Goal: Transaction & Acquisition: Purchase product/service

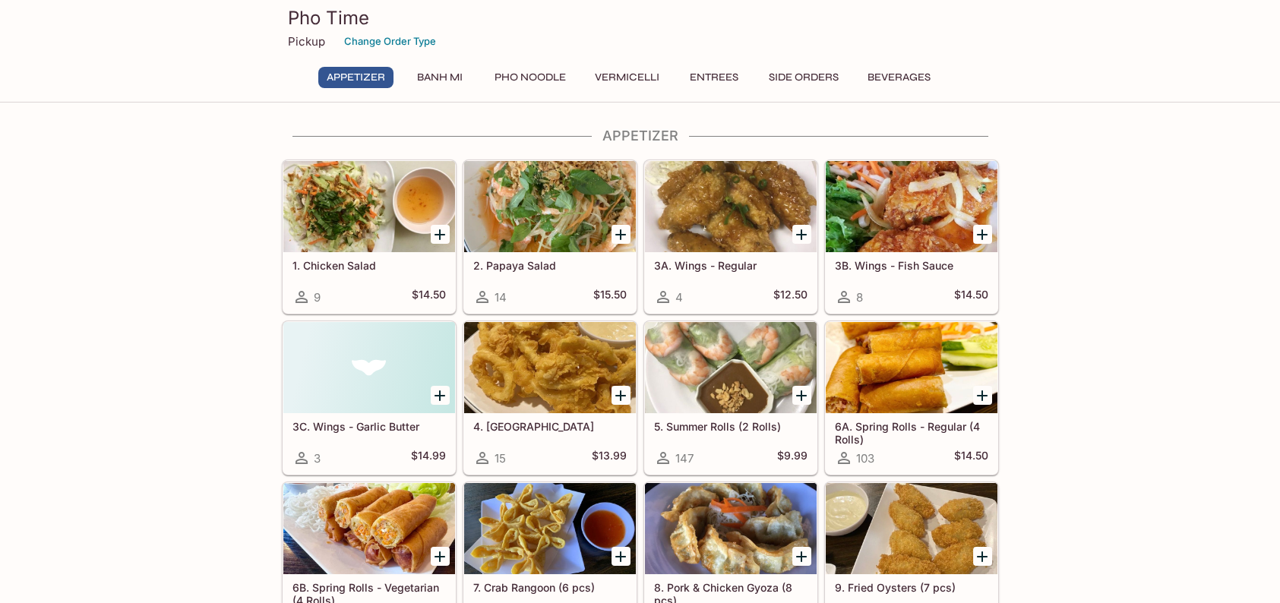
click at [917, 424] on h5 "6A. Spring Rolls - Regular (4 Rolls)" at bounding box center [911, 432] width 153 height 25
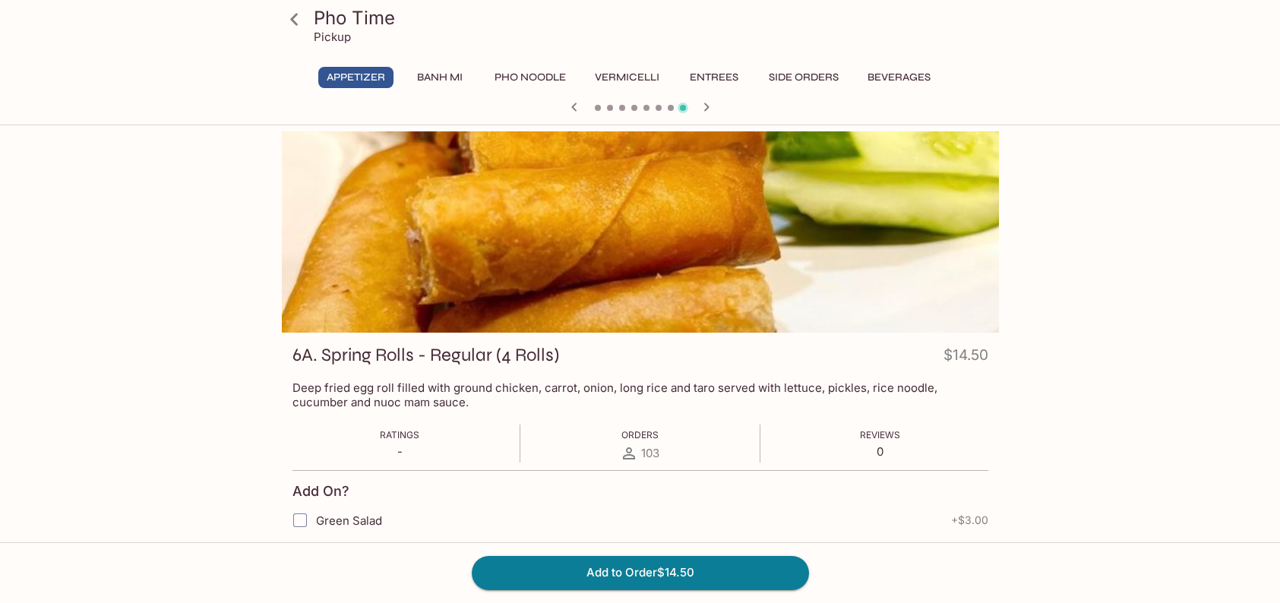
click at [298, 25] on icon at bounding box center [294, 19] width 27 height 27
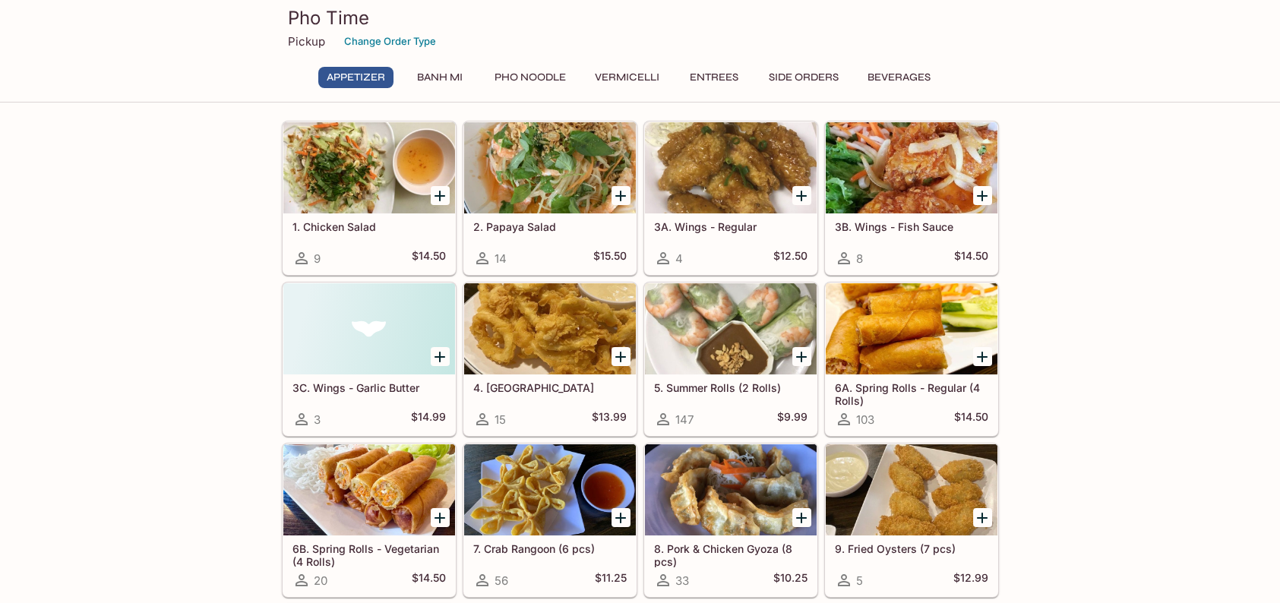
scroll to position [76, 0]
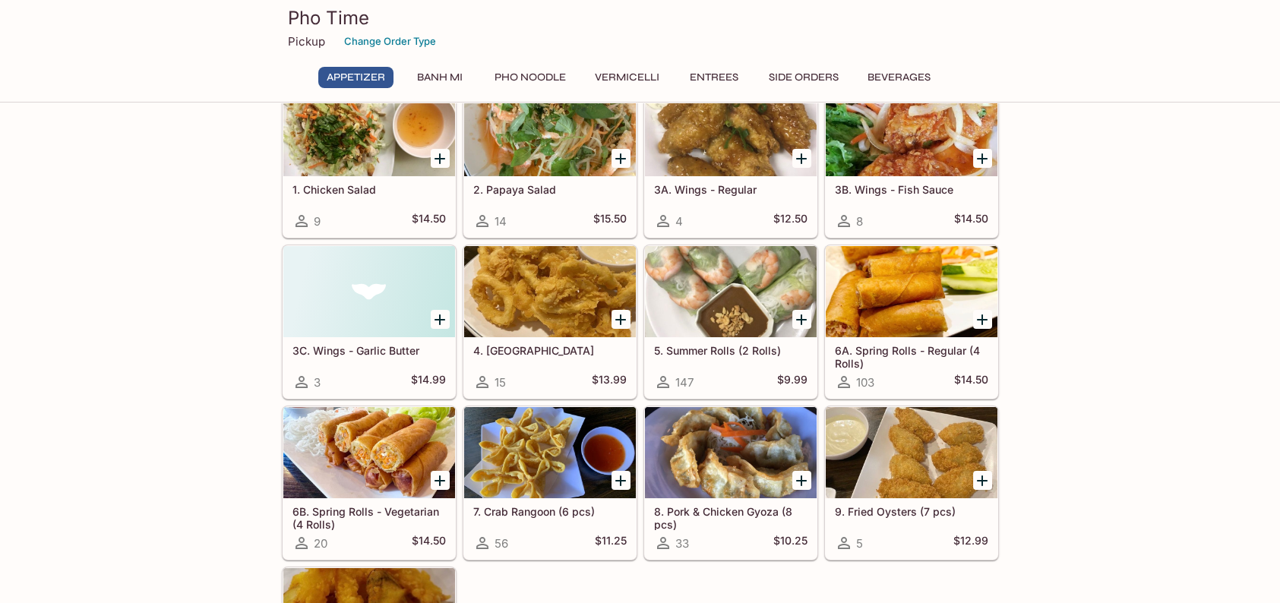
click at [382, 519] on h5 "6B. Spring Rolls - Vegetarian (4 Rolls)" at bounding box center [368, 517] width 153 height 25
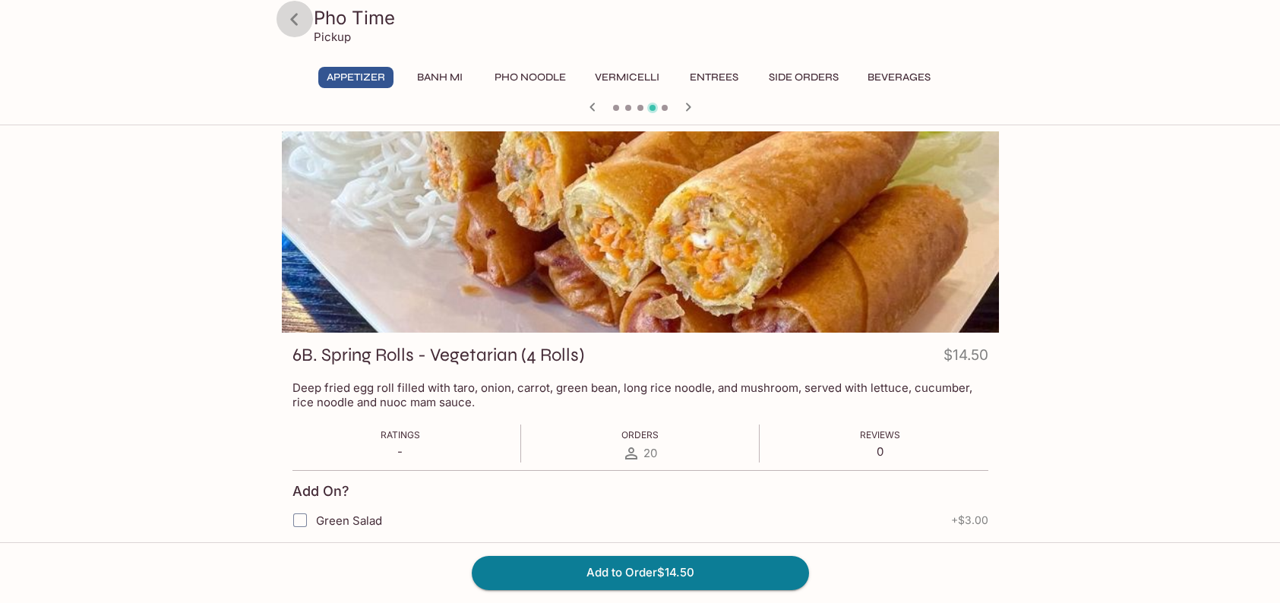
click at [299, 22] on icon at bounding box center [294, 19] width 27 height 27
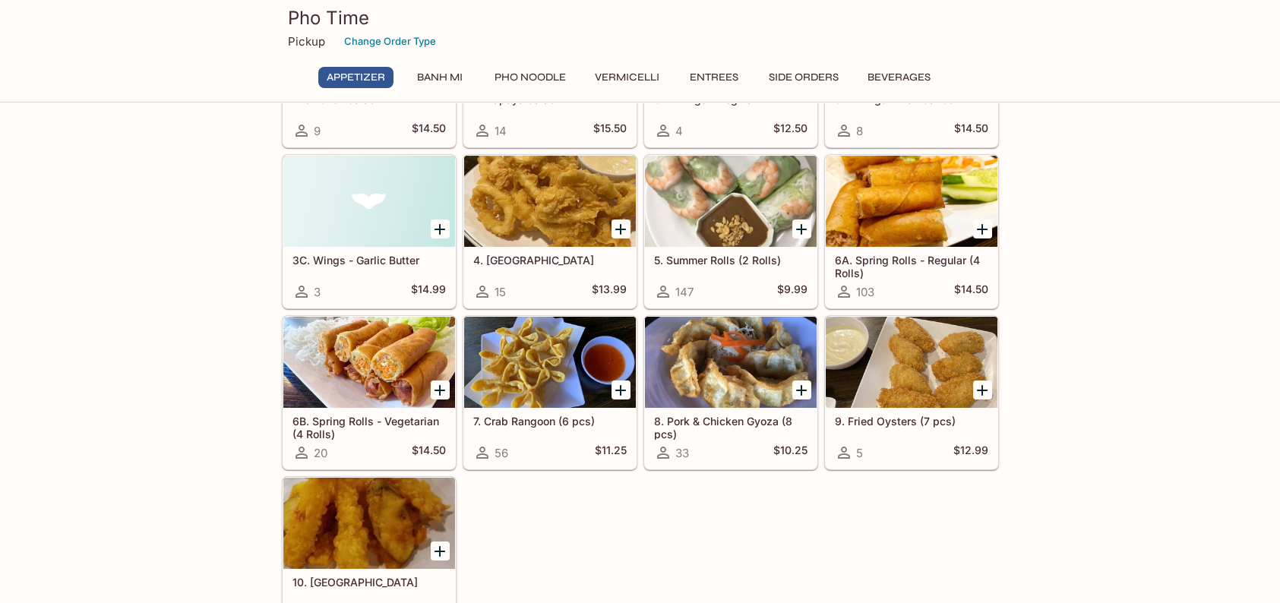
scroll to position [76, 0]
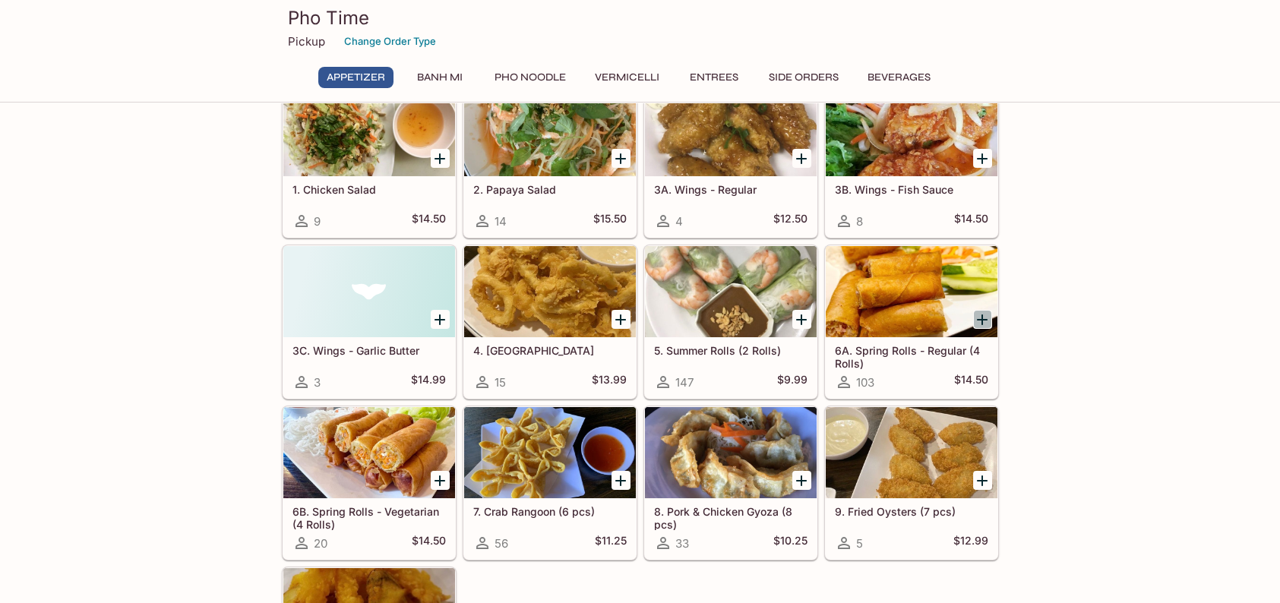
click at [982, 315] on icon "Add 6A. Spring Rolls - Regular (4 Rolls)" at bounding box center [982, 319] width 11 height 11
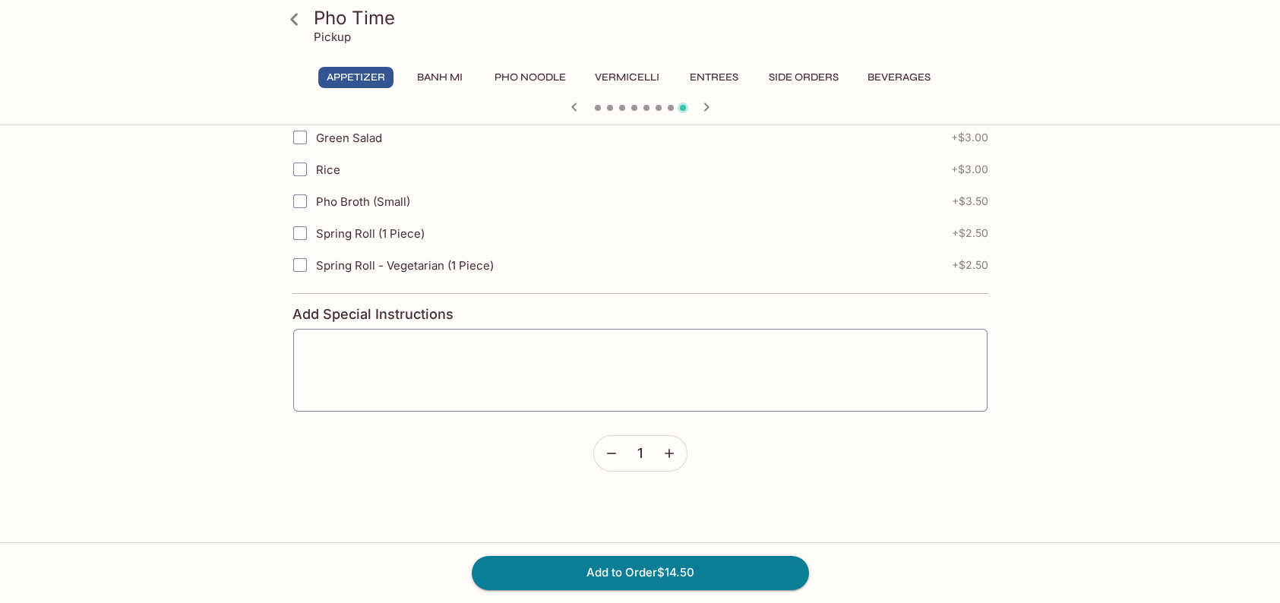
scroll to position [391, 0]
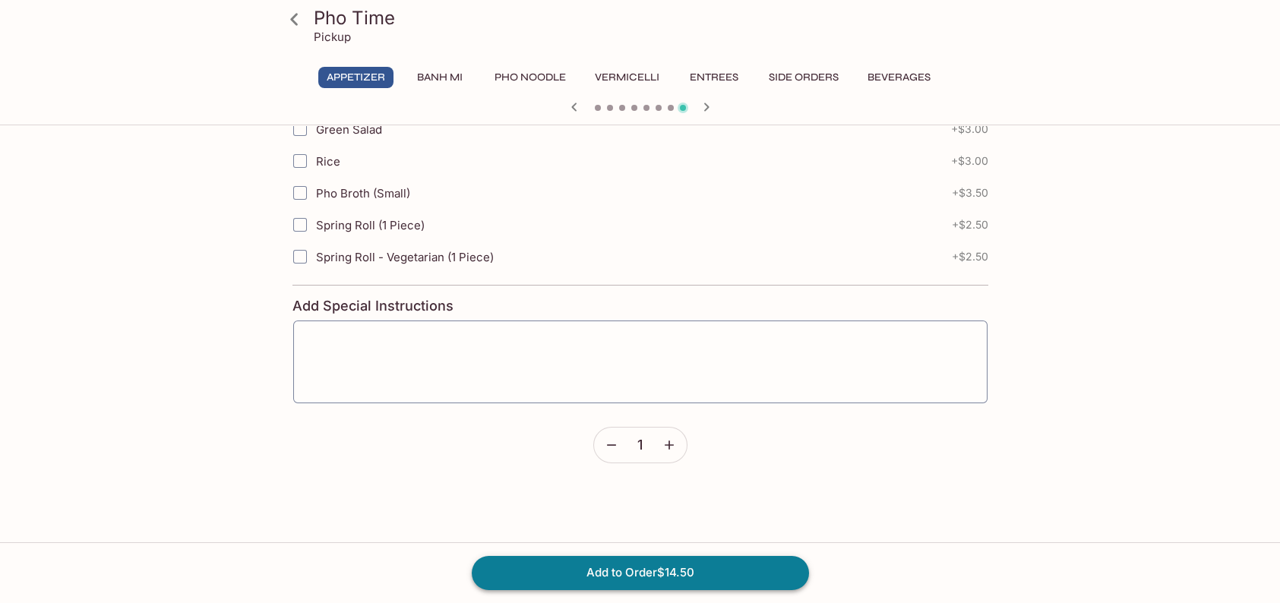
click at [658, 572] on button "Add to Order $14.50" at bounding box center [640, 572] width 337 height 33
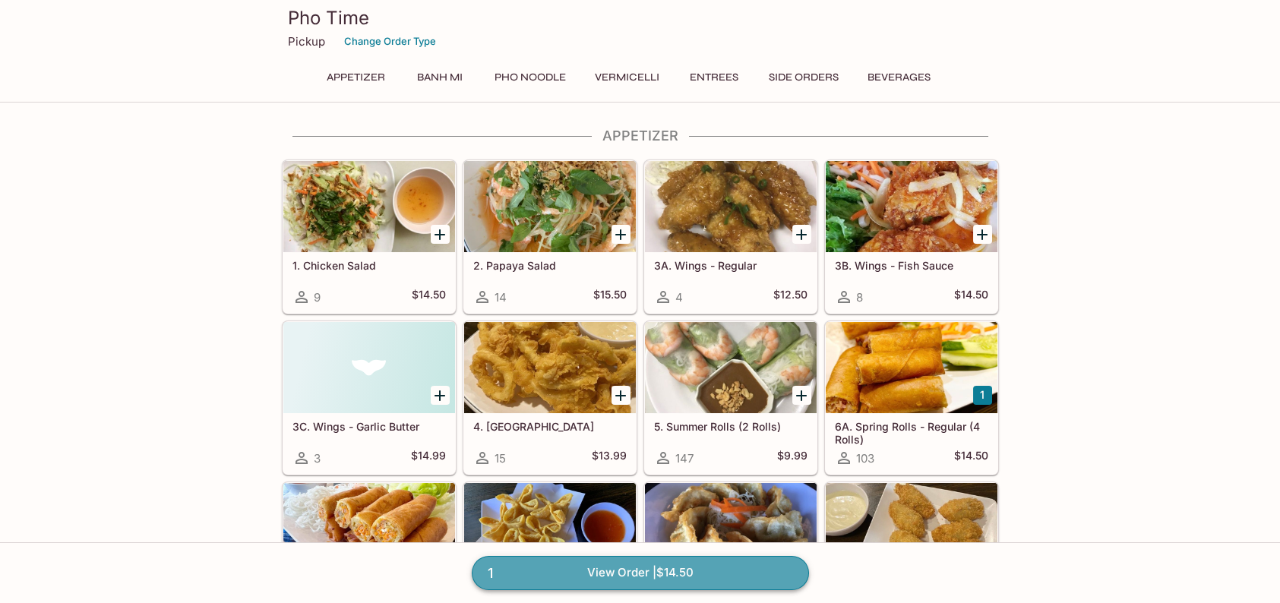
click at [709, 567] on link "1 View Order | $14.50" at bounding box center [640, 572] width 337 height 33
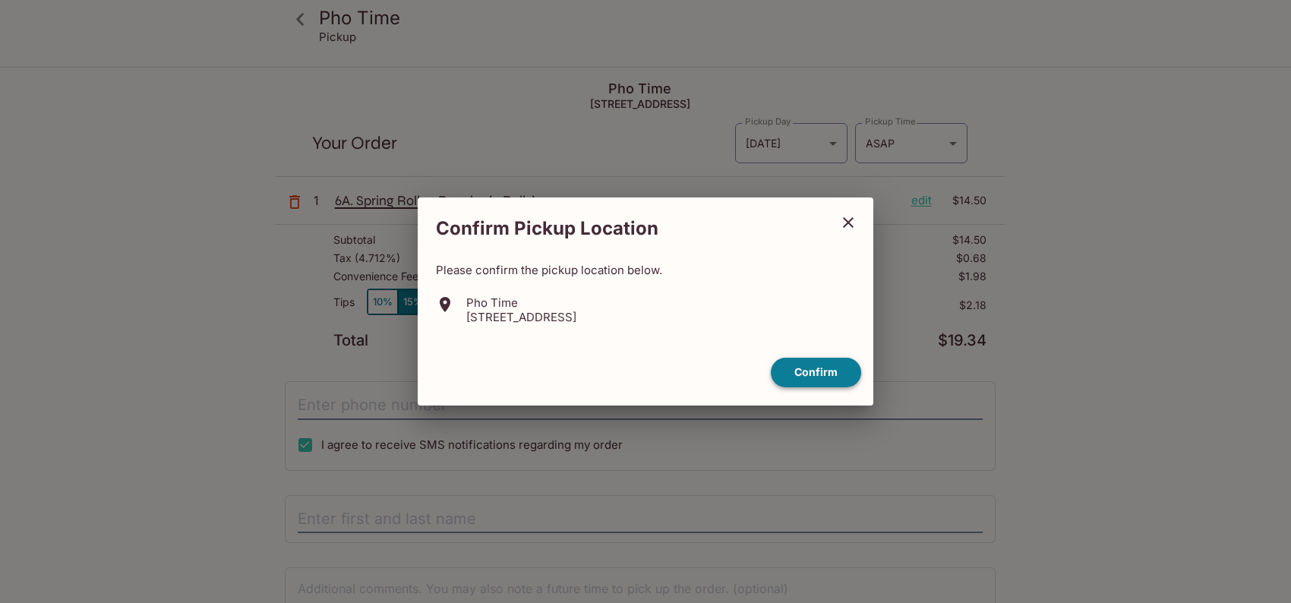
click at [837, 372] on button "Confirm" at bounding box center [816, 373] width 90 height 30
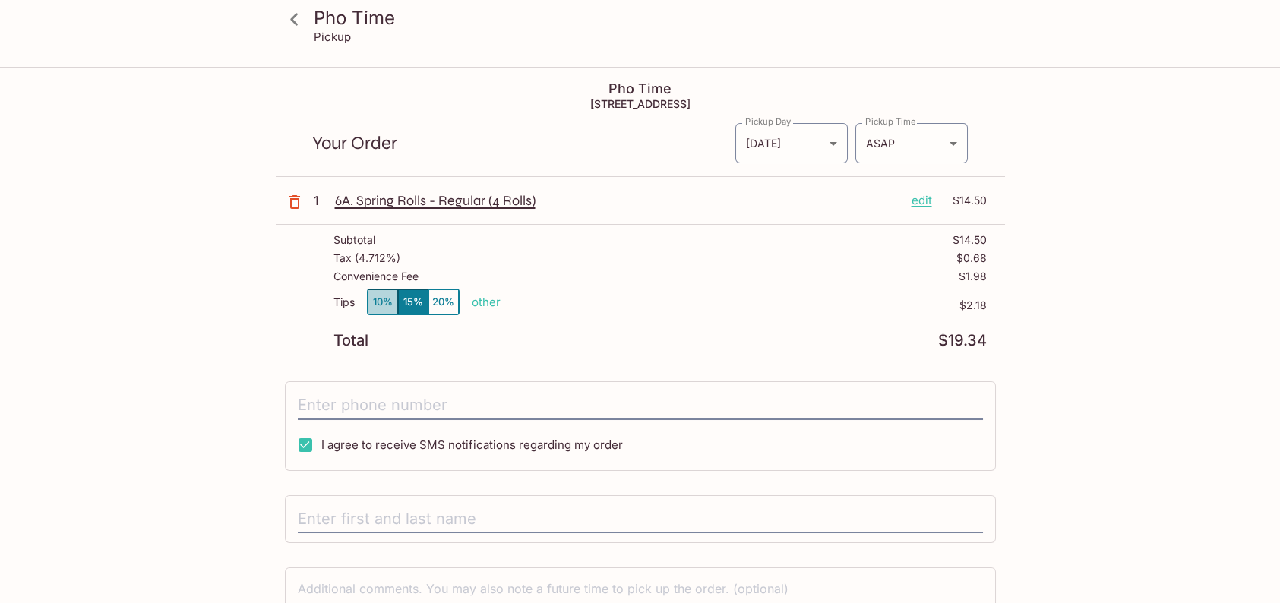
click at [380, 302] on button "10%" at bounding box center [383, 301] width 30 height 25
click at [491, 308] on p "other" at bounding box center [486, 302] width 29 height 14
drag, startPoint x: 572, startPoint y: 305, endPoint x: 627, endPoint y: 305, distance: 54.7
click at [627, 306] on div "Tips 10% 15% 20% Done 1.45 $1.45" at bounding box center [659, 311] width 653 height 45
type input "0.00"
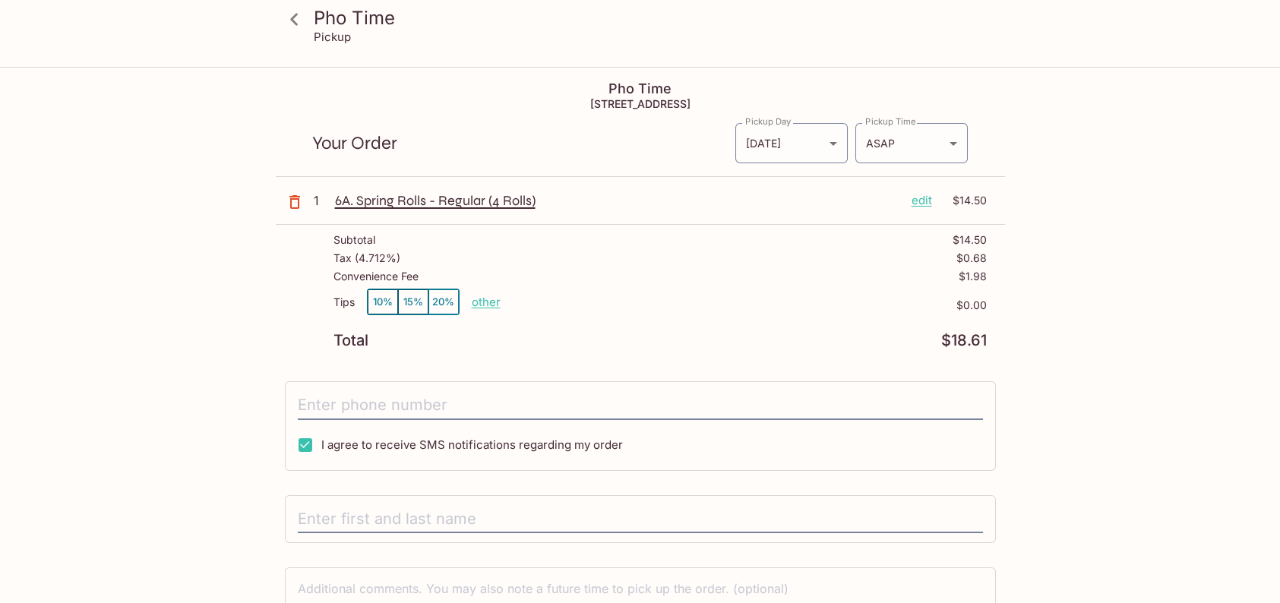
click at [604, 333] on div "Total $18.61" at bounding box center [659, 340] width 653 height 14
click at [166, 334] on div "Pho Time Pickup Pho Time [STREET_ADDRESS] Your Order Pickup Day [DATE] [DATE] P…" at bounding box center [640, 388] width 972 height 640
